Goal: Information Seeking & Learning: Check status

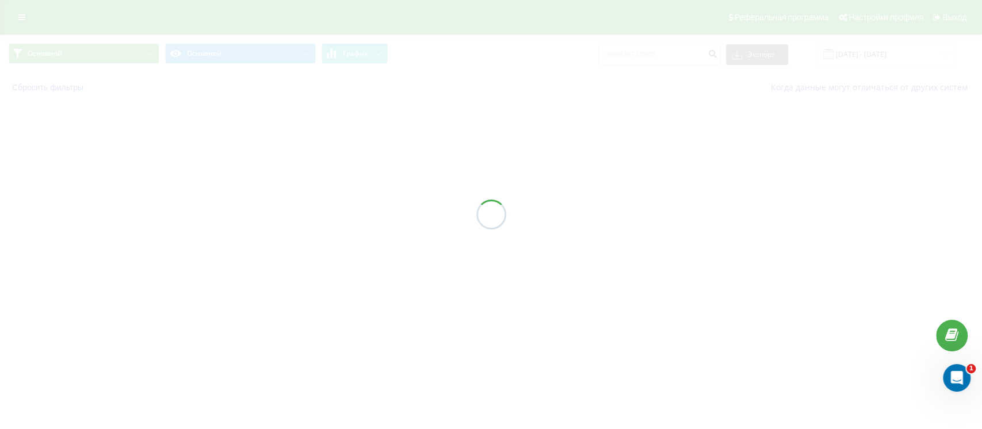
click at [32, 12] on div at bounding box center [491, 214] width 982 height 429
click at [615, 138] on div at bounding box center [491, 214] width 982 height 429
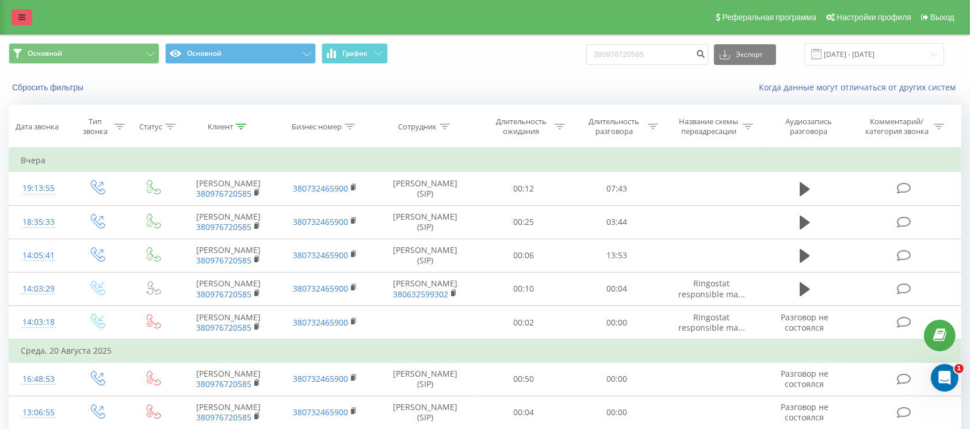
click at [22, 17] on icon at bounding box center [21, 17] width 7 height 8
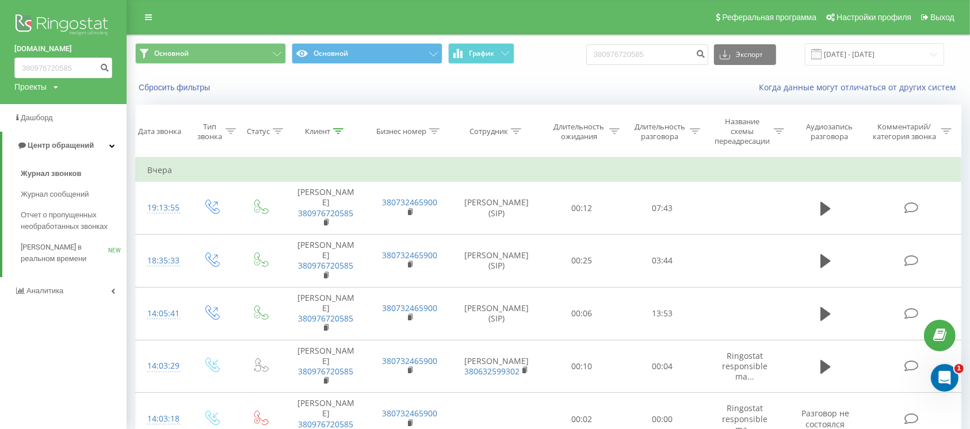
click at [67, 24] on img at bounding box center [63, 26] width 98 height 29
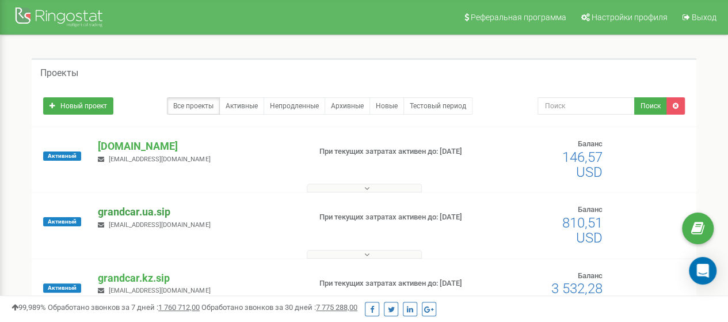
click at [140, 213] on p "grandcar.ua.sip" at bounding box center [199, 211] width 202 height 15
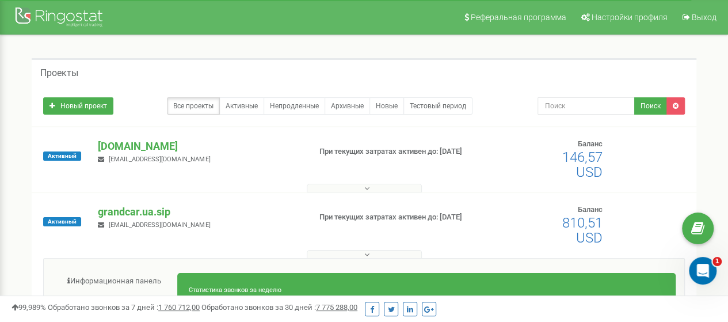
scroll to position [173, 0]
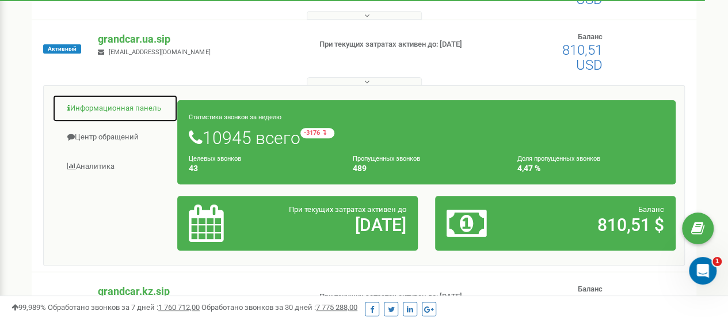
click at [135, 110] on link "Информационная панель" at bounding box center [114, 108] width 125 height 28
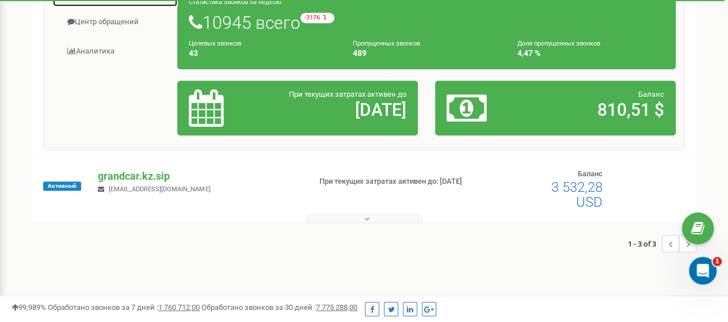
scroll to position [115, 0]
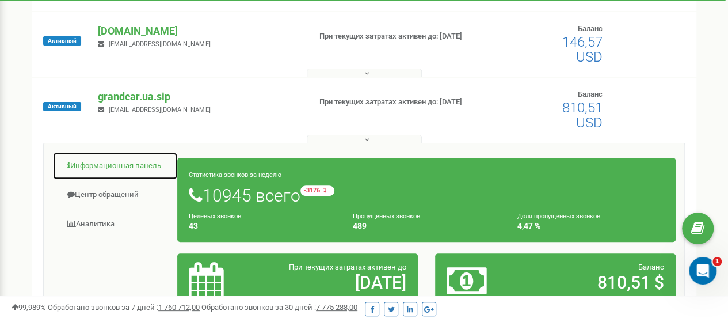
click at [118, 163] on link "Информационная панель" at bounding box center [114, 166] width 125 height 28
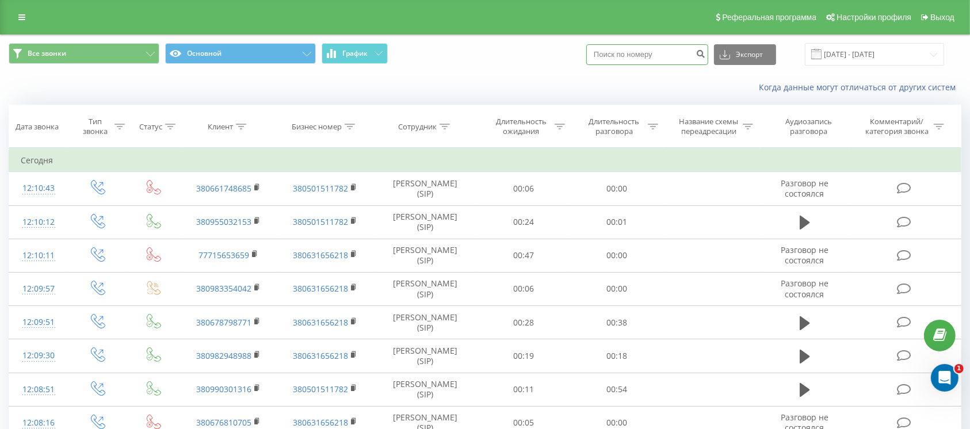
click at [678, 58] on input at bounding box center [647, 54] width 122 height 21
paste input "380 93 270 4060"
type input "380 93 270 4060"
click at [705, 55] on icon "submit" at bounding box center [700, 52] width 10 height 7
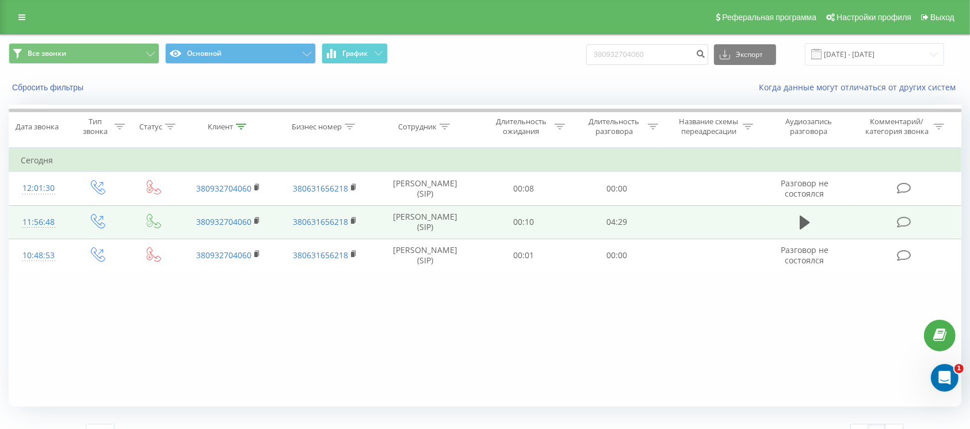
click at [814, 222] on td at bounding box center [804, 221] width 89 height 33
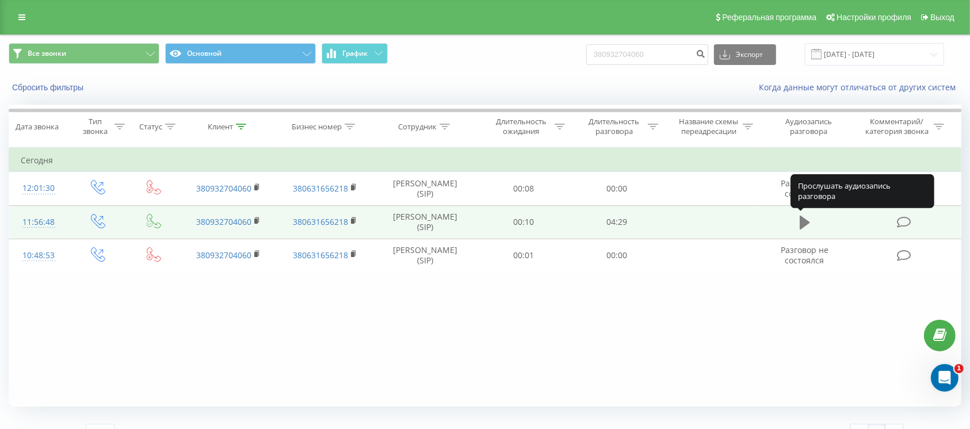
click at [808, 226] on icon at bounding box center [804, 223] width 10 height 16
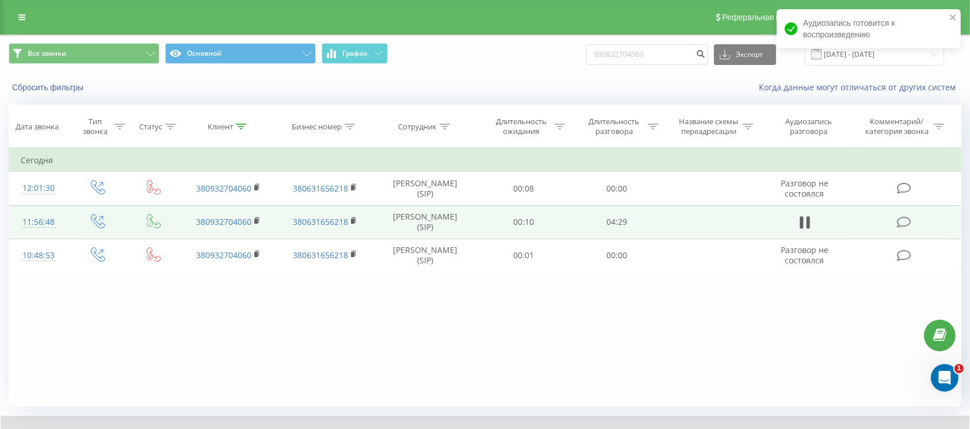
scroll to position [64, 0]
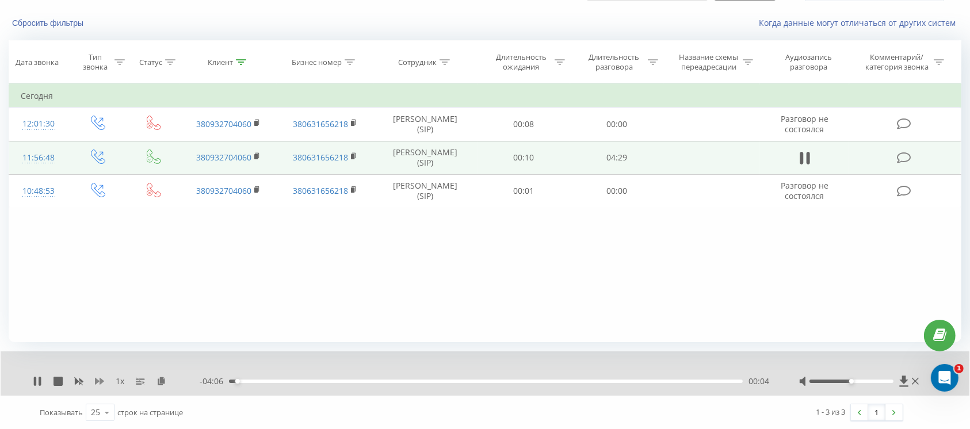
click at [100, 381] on icon at bounding box center [99, 381] width 9 height 7
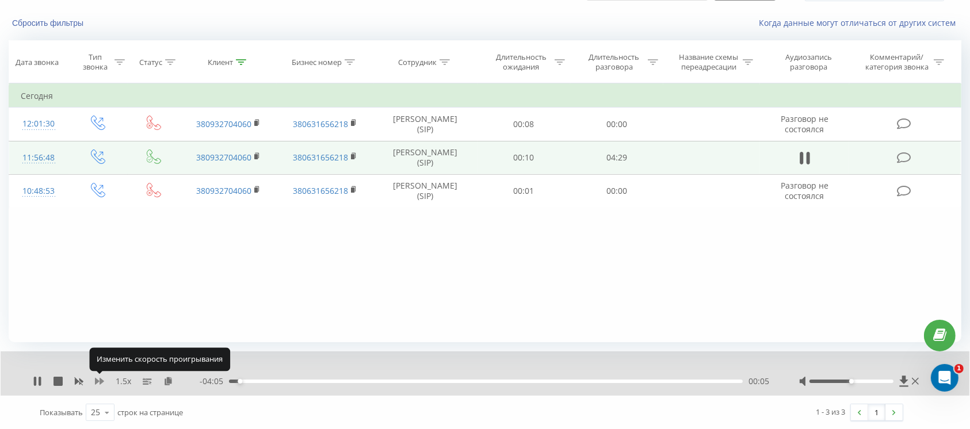
click at [100, 381] on icon at bounding box center [99, 381] width 9 height 7
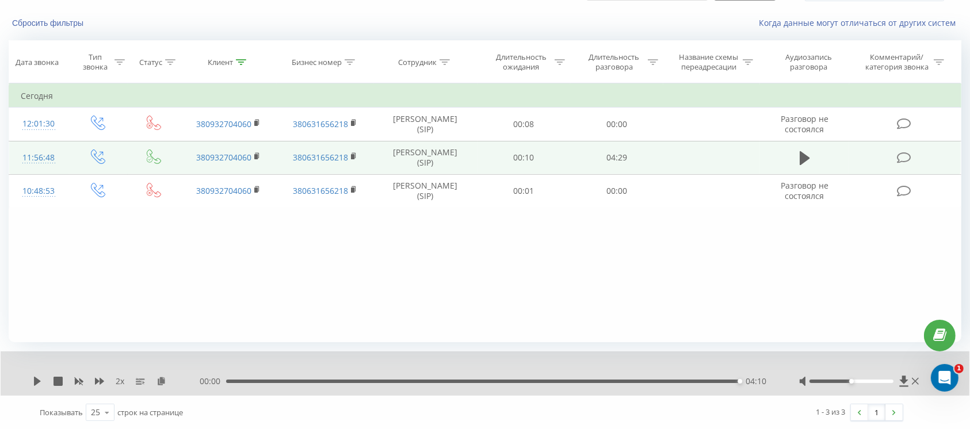
scroll to position [0, 0]
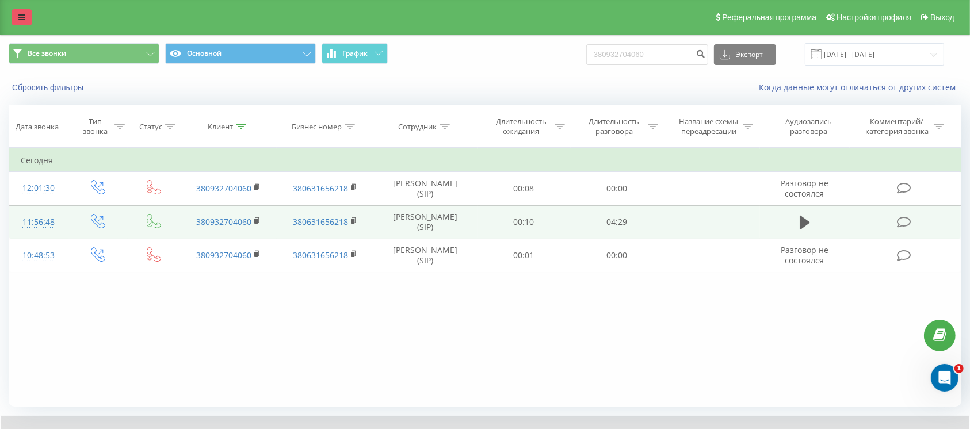
click at [24, 19] on icon at bounding box center [21, 17] width 7 height 8
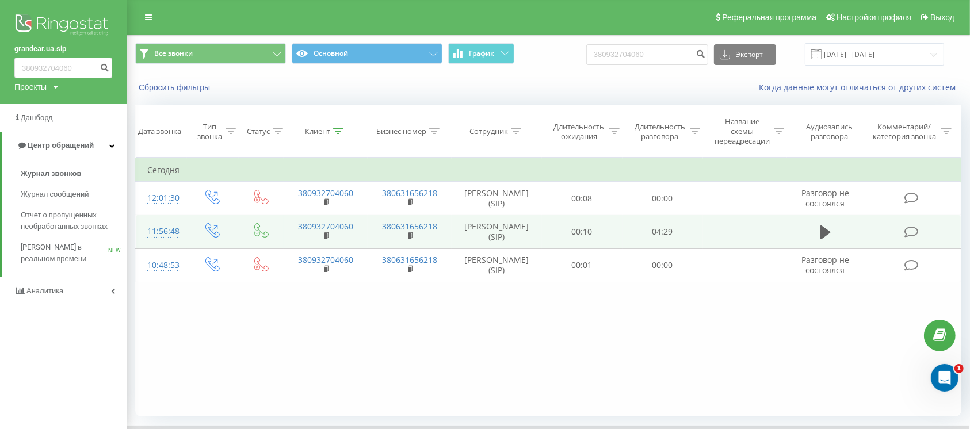
click at [59, 22] on img at bounding box center [63, 26] width 98 height 29
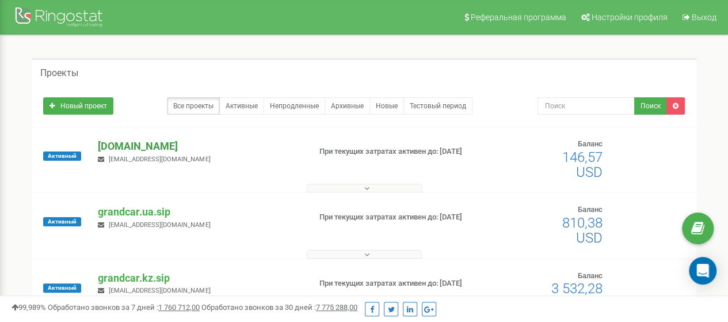
click at [151, 148] on p "[DOMAIN_NAME]" at bounding box center [199, 146] width 202 height 15
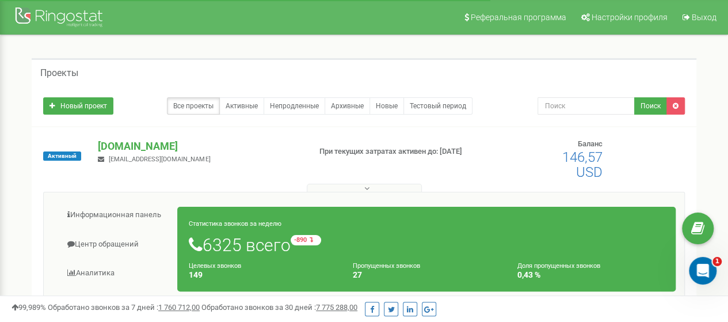
scroll to position [58, 0]
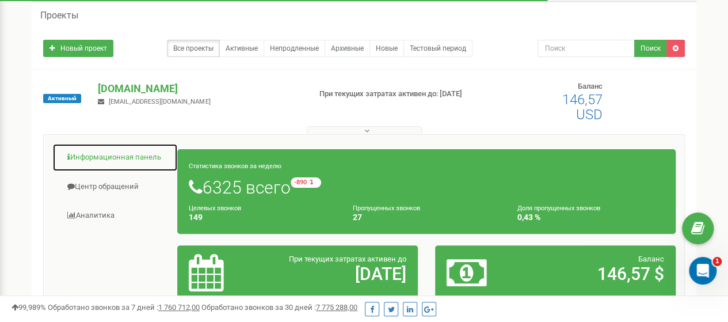
click at [105, 158] on link "Информационная панель" at bounding box center [114, 157] width 125 height 28
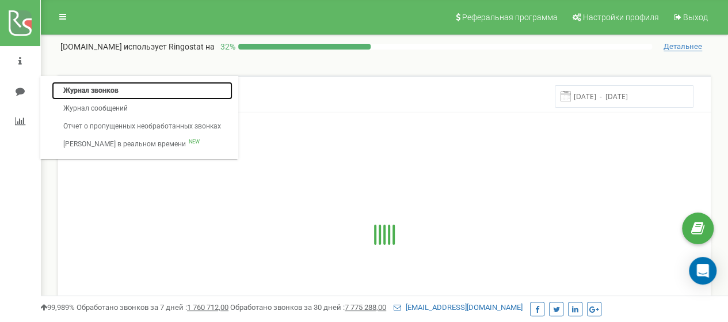
click at [86, 89] on link "Журнал звонков" at bounding box center [142, 91] width 181 height 18
click at [112, 94] on link "Журнал звонков" at bounding box center [142, 91] width 181 height 18
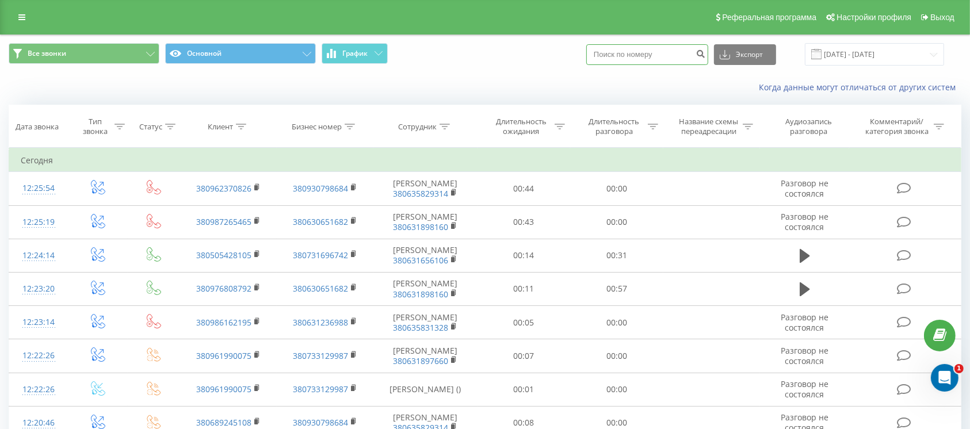
click at [655, 55] on input at bounding box center [647, 54] width 122 height 21
paste input "380 67 851 2511"
type input "380 67 851 2511"
click at [705, 55] on icon "submit" at bounding box center [700, 52] width 10 height 7
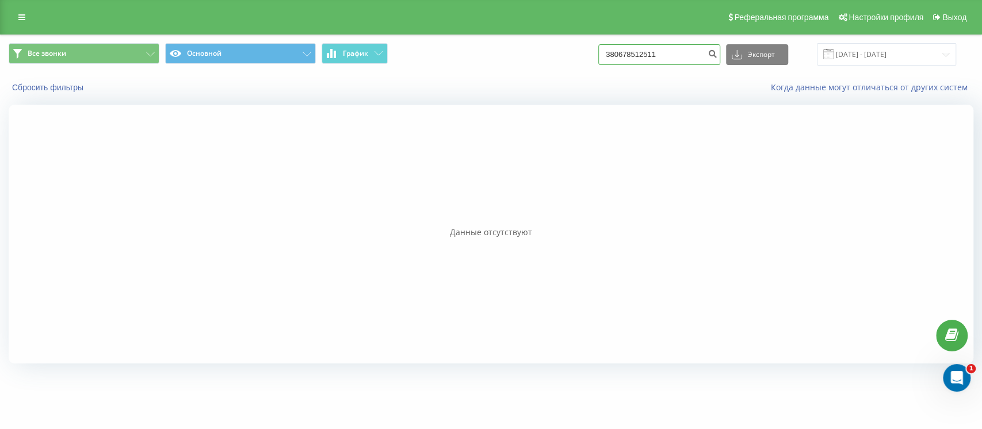
click at [684, 58] on input "380678512511" at bounding box center [659, 54] width 122 height 21
drag, startPoint x: 676, startPoint y: 54, endPoint x: 615, endPoint y: 62, distance: 60.9
click at [617, 62] on input "380678512511" at bounding box center [659, 54] width 122 height 21
click at [20, 17] on icon at bounding box center [21, 17] width 7 height 8
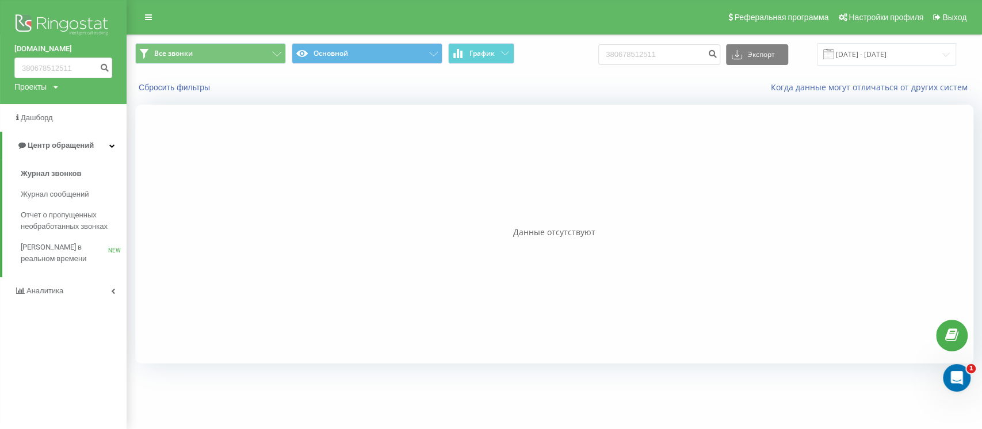
click at [67, 44] on link "[DOMAIN_NAME]" at bounding box center [63, 49] width 98 height 12
click at [68, 20] on img at bounding box center [63, 26] width 98 height 29
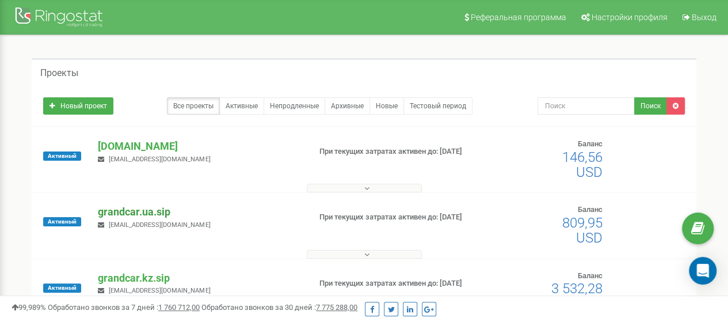
click at [147, 213] on p "grandcar.ua.sip" at bounding box center [199, 211] width 202 height 15
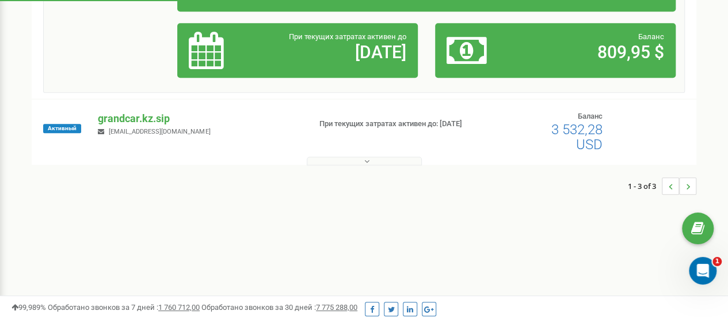
scroll to position [173, 0]
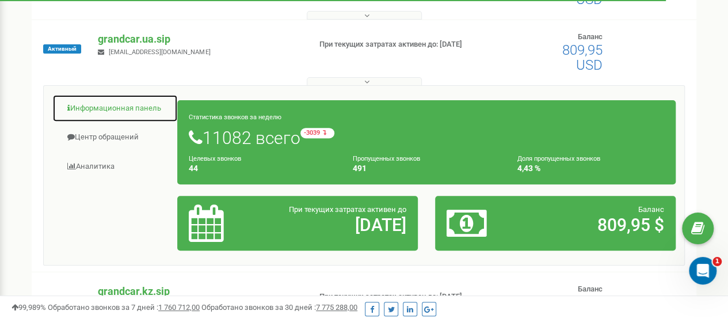
click at [99, 106] on link "Информационная панель" at bounding box center [114, 108] width 125 height 28
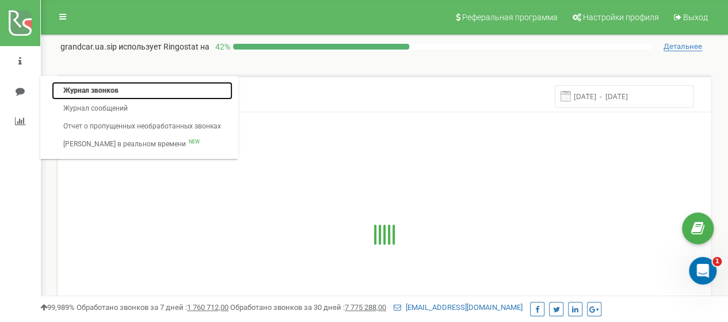
click at [93, 93] on link "Журнал звонков" at bounding box center [142, 91] width 181 height 18
click at [104, 92] on link "Журнал звонков" at bounding box center [142, 91] width 181 height 18
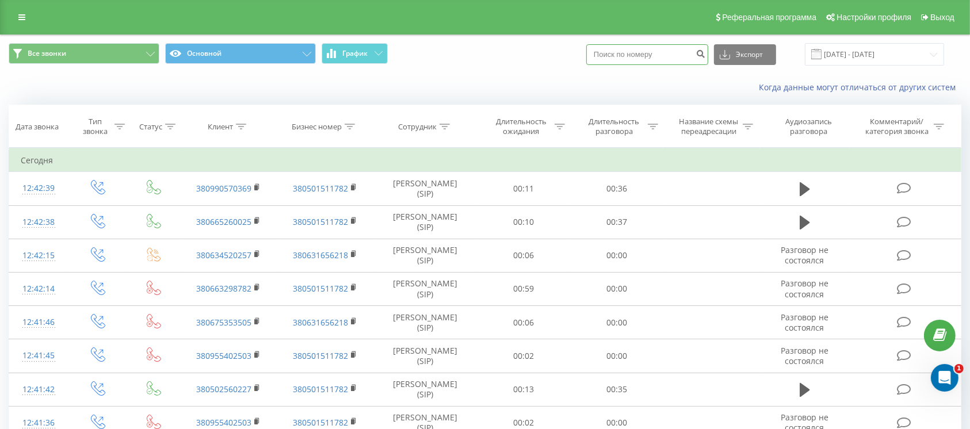
click at [644, 55] on input at bounding box center [647, 54] width 122 height 21
paste input "380678512511"
type input "380678512511"
click at [705, 52] on icon "submit" at bounding box center [700, 52] width 10 height 7
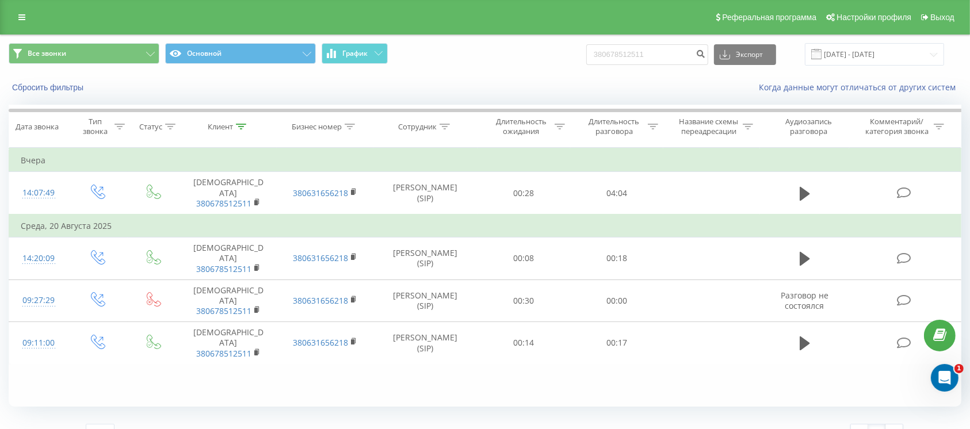
click at [559, 361] on div "Фильтровать по условию Равно Введите значение Отмена OK Фильтровать по условию …" at bounding box center [485, 277] width 952 height 259
